Goal: Task Accomplishment & Management: Use online tool/utility

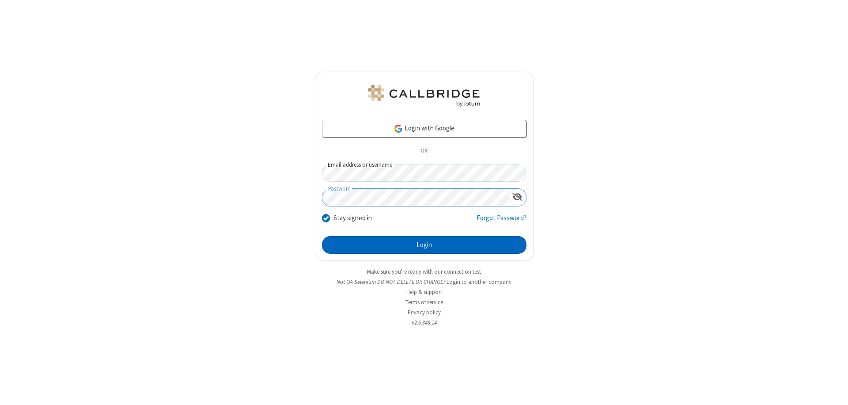
click at [424, 245] on button "Login" at bounding box center [424, 245] width 205 height 18
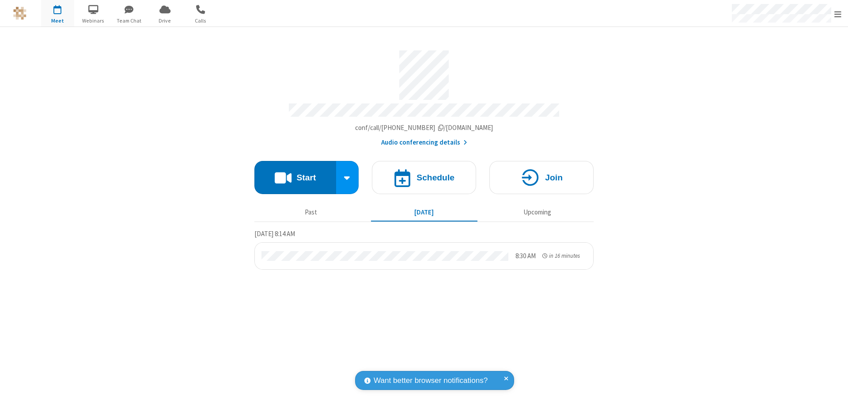
click at [838, 14] on span "Open menu" at bounding box center [838, 14] width 7 height 9
click at [165, 20] on span "Drive" at bounding box center [164, 21] width 33 height 8
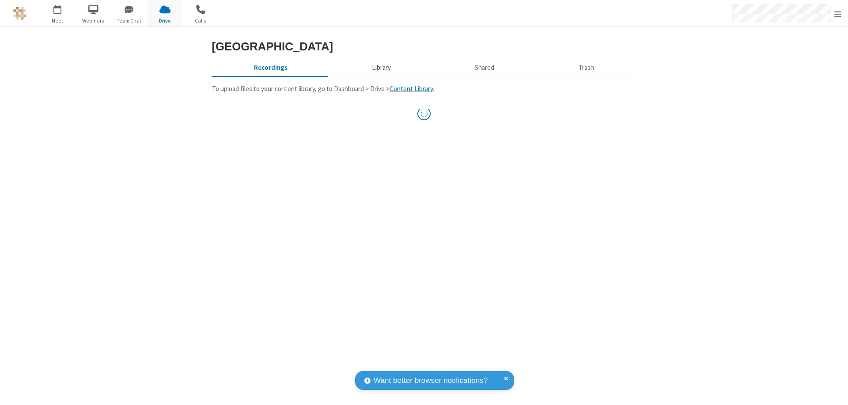
click at [380, 68] on button "Library" at bounding box center [381, 67] width 103 height 17
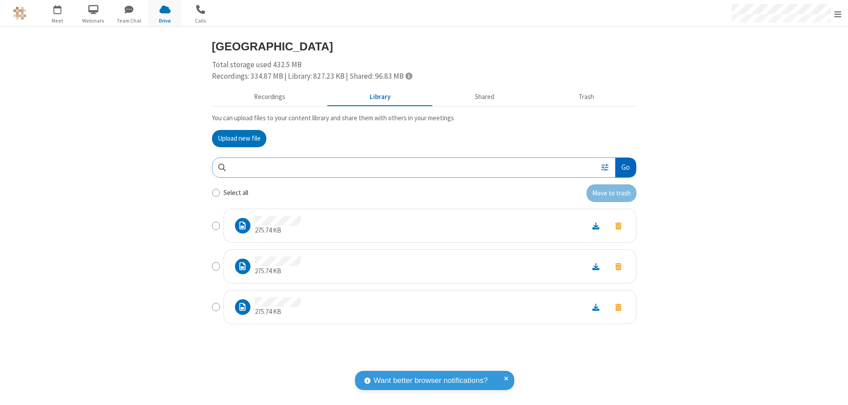
click at [625, 167] on button "Go" at bounding box center [625, 168] width 20 height 20
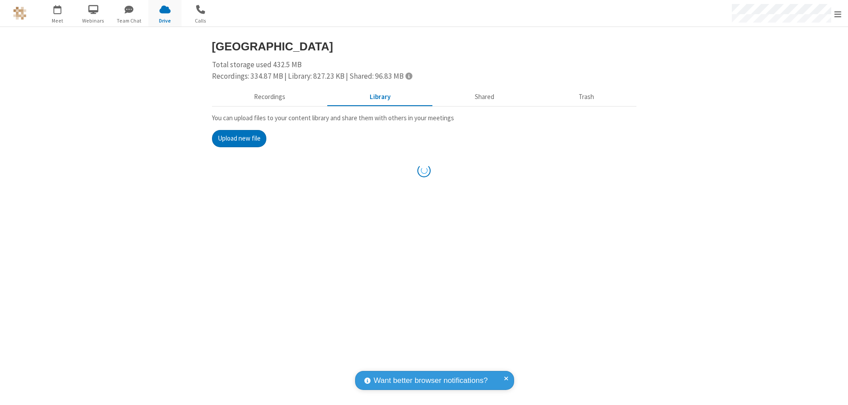
click at [239, 138] on button "Upload new file" at bounding box center [239, 139] width 54 height 18
